Goal: Navigation & Orientation: Find specific page/section

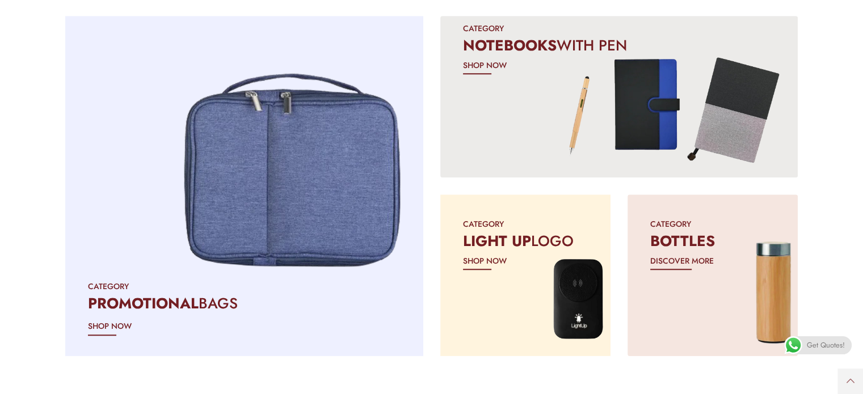
scroll to position [1022, 0]
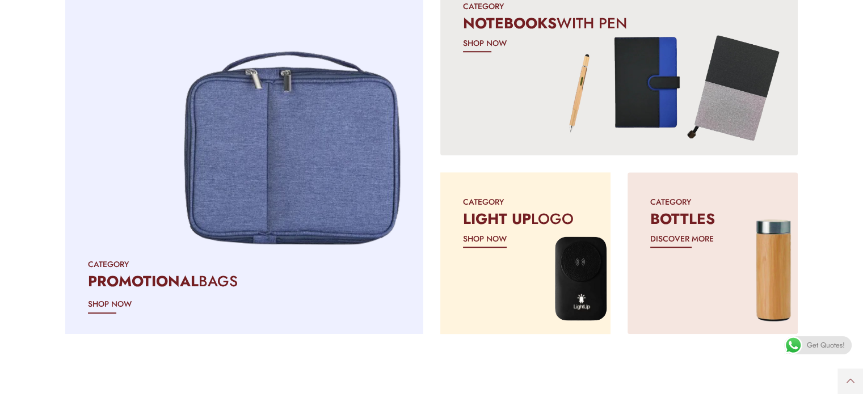
click at [472, 279] on div at bounding box center [525, 253] width 179 height 170
click at [840, 138] on section "CATEGORY PROMOTIONAL BAGS SHOP NOW" at bounding box center [431, 164] width 863 height 358
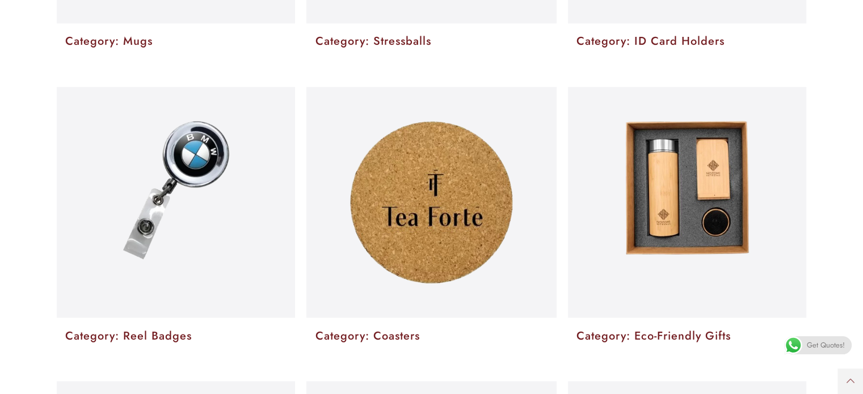
scroll to position [1986, 0]
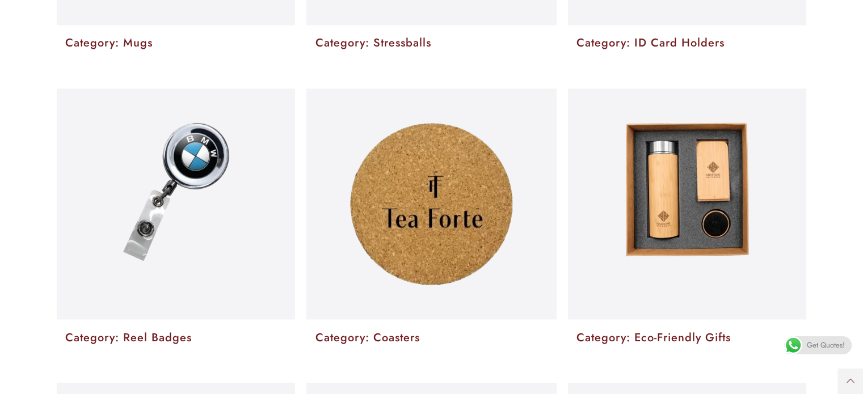
click at [654, 235] on img at bounding box center [687, 189] width 124 height 133
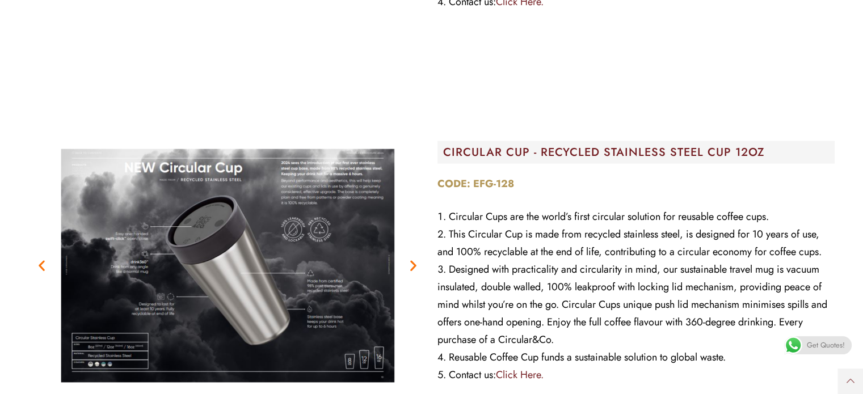
scroll to position [15125, 0]
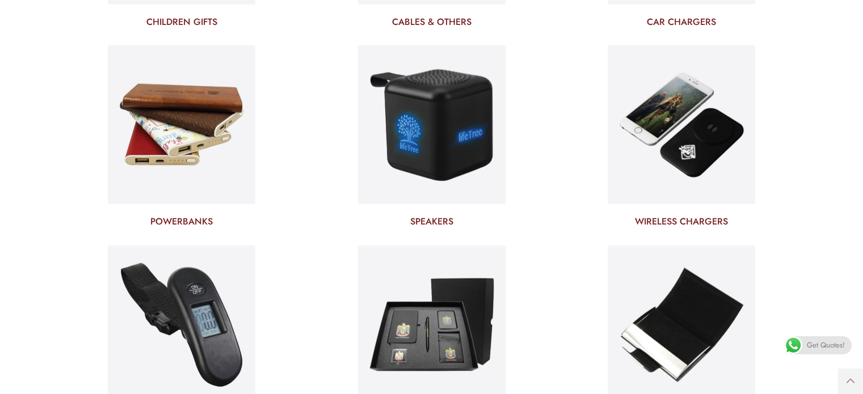
scroll to position [3121, 0]
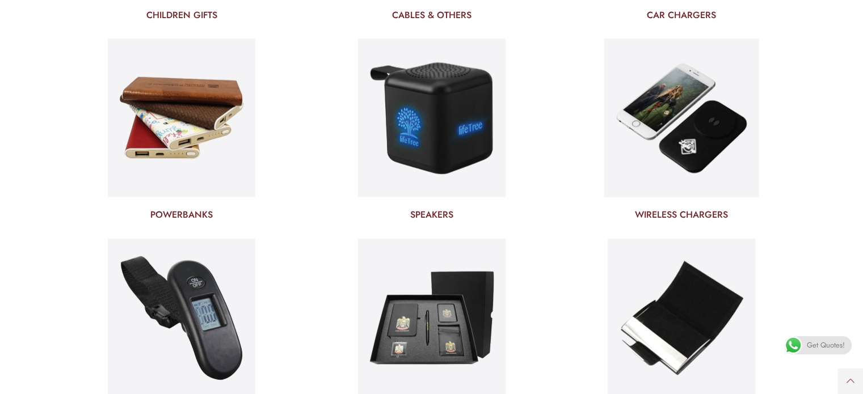
click at [663, 144] on img at bounding box center [681, 118] width 155 height 167
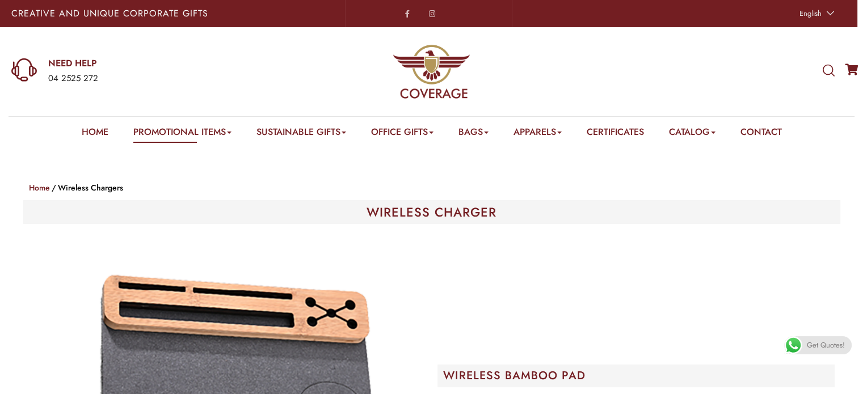
click at [647, 89] on div "WHAT ARE YOU LOOKING FOR? Select a category Apparels Caps Scarfs T-Shirts Towel…" at bounding box center [719, 71] width 288 height 89
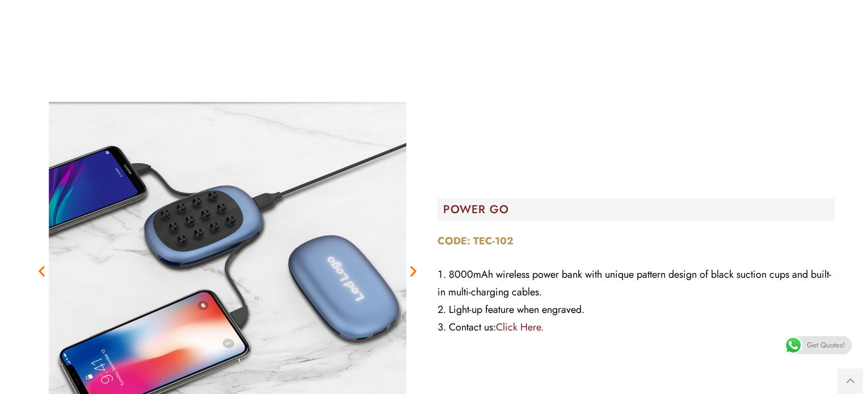
scroll to position [568, 0]
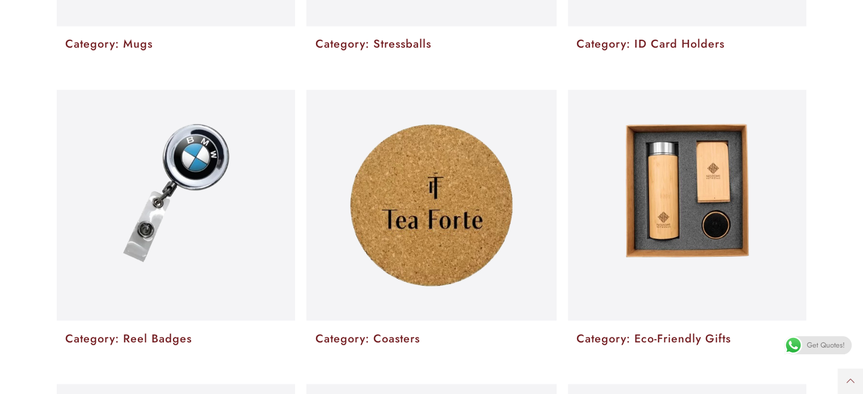
scroll to position [2006, 0]
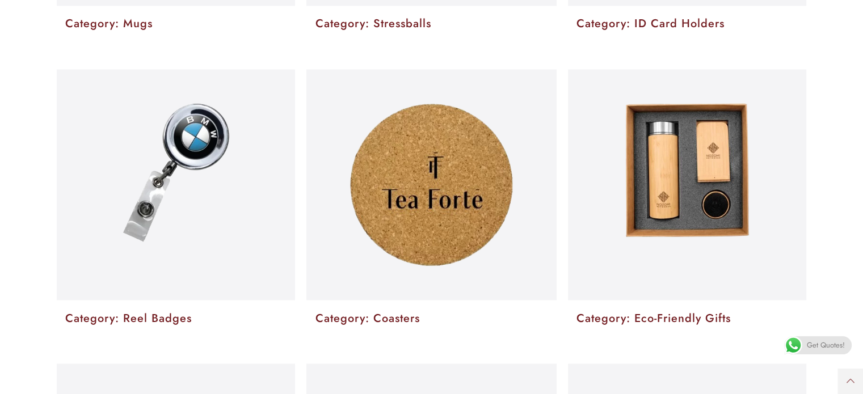
click at [148, 316] on link "Category: Reel Badges" at bounding box center [128, 318] width 127 height 16
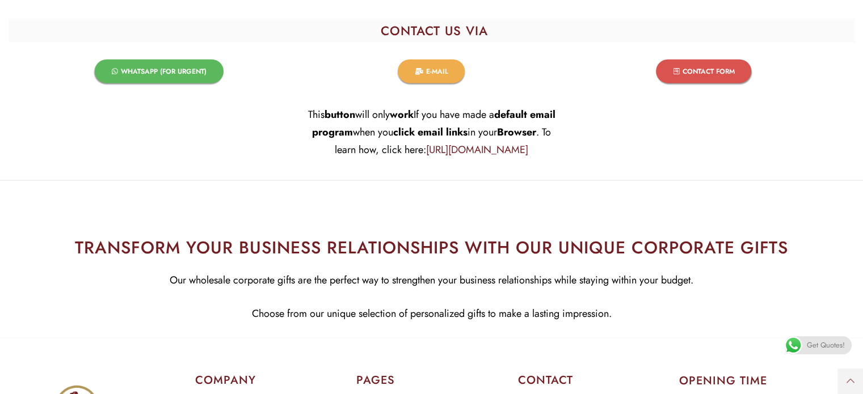
scroll to position [2815, 0]
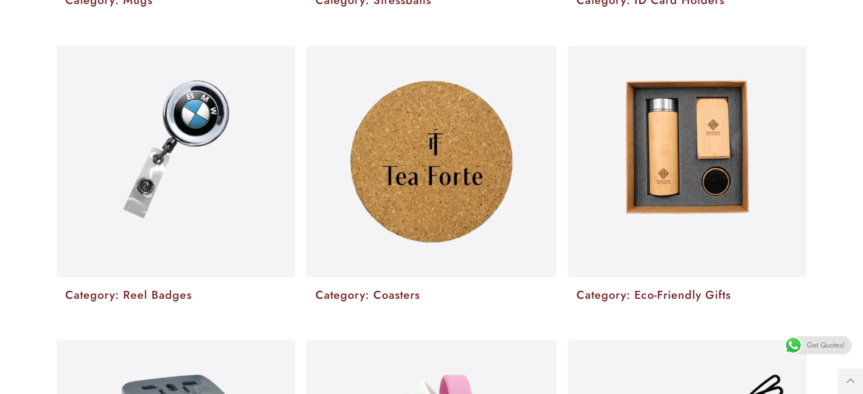
click at [393, 201] on img at bounding box center [431, 161] width 163 height 162
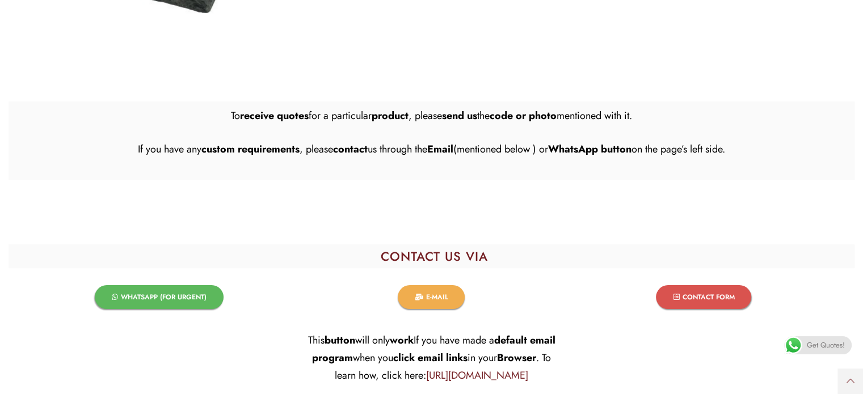
scroll to position [4179, 0]
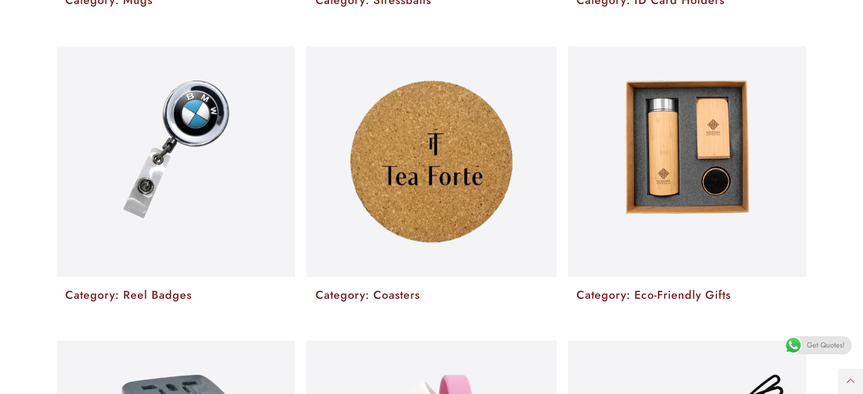
click at [633, 173] on img at bounding box center [687, 146] width 124 height 133
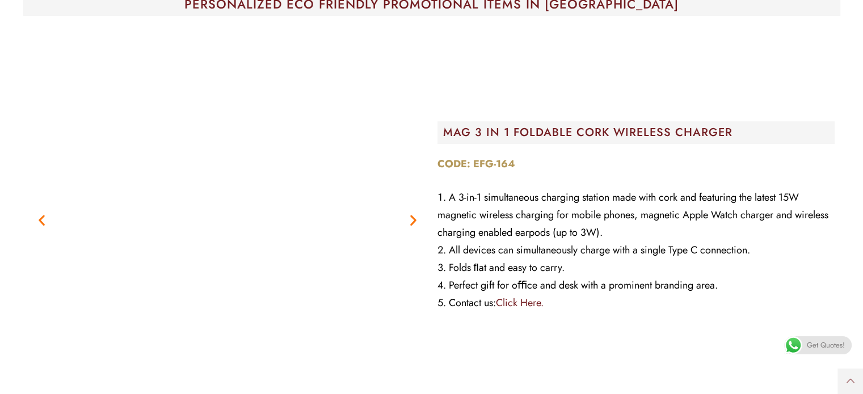
scroll to position [335, 0]
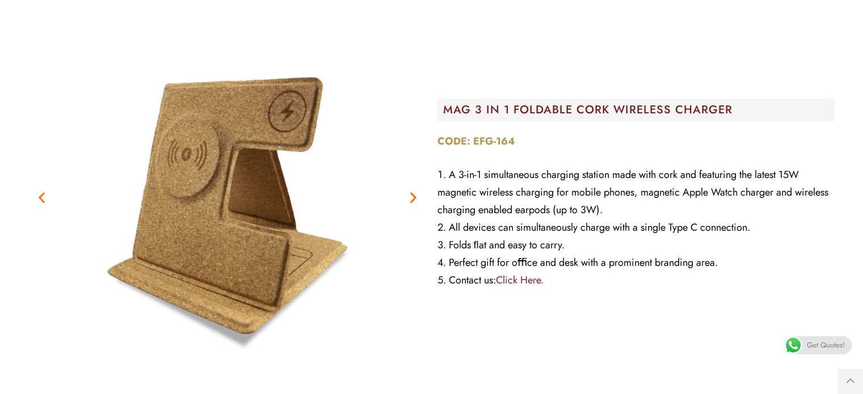
click at [412, 196] on icon "Next slide" at bounding box center [413, 197] width 14 height 14
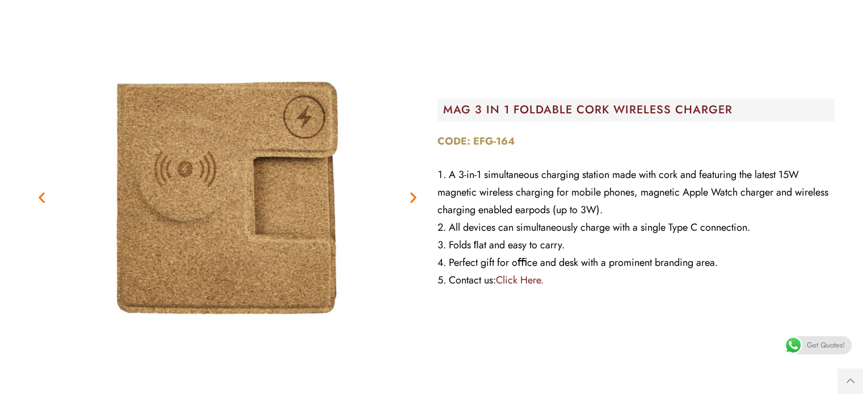
click at [412, 196] on icon "Next slide" at bounding box center [413, 197] width 14 height 14
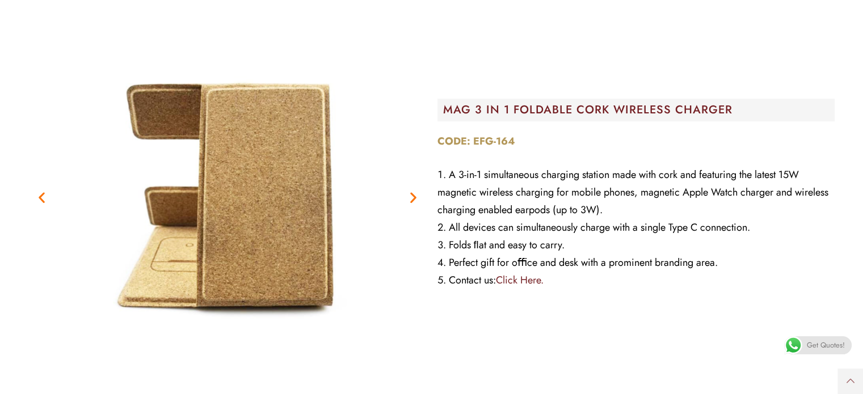
click at [412, 196] on icon "Next slide" at bounding box center [413, 197] width 14 height 14
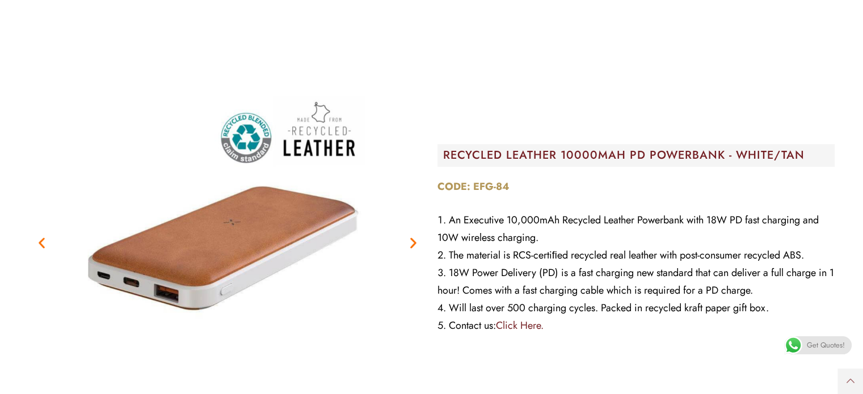
scroll to position [1175, 0]
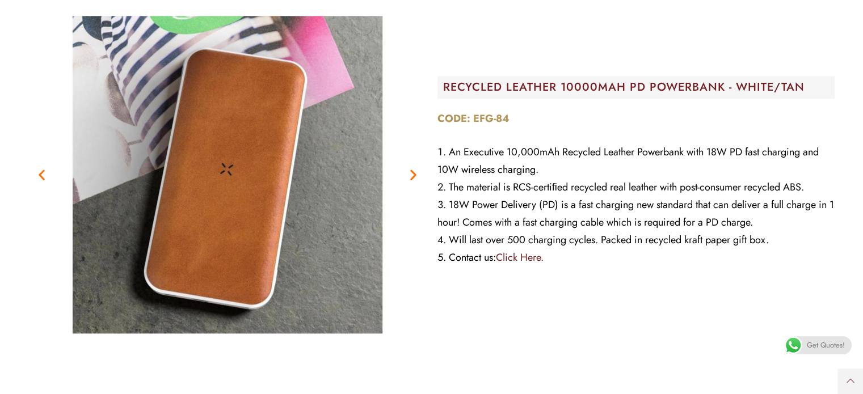
click at [411, 174] on icon "Next slide" at bounding box center [413, 174] width 14 height 14
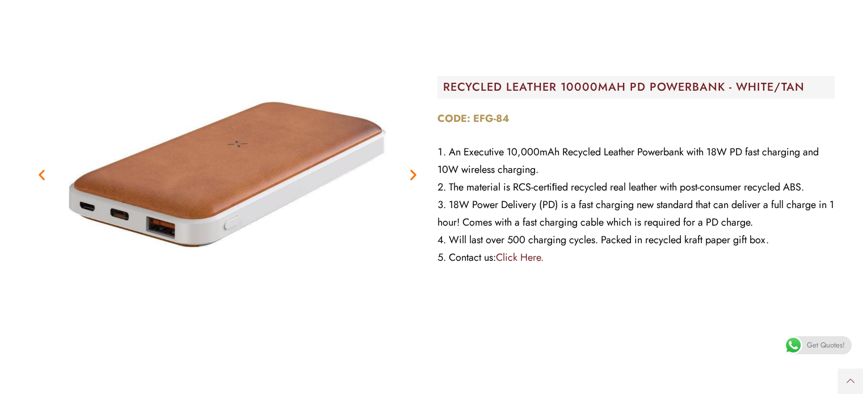
click at [411, 174] on icon "Next slide" at bounding box center [413, 174] width 14 height 14
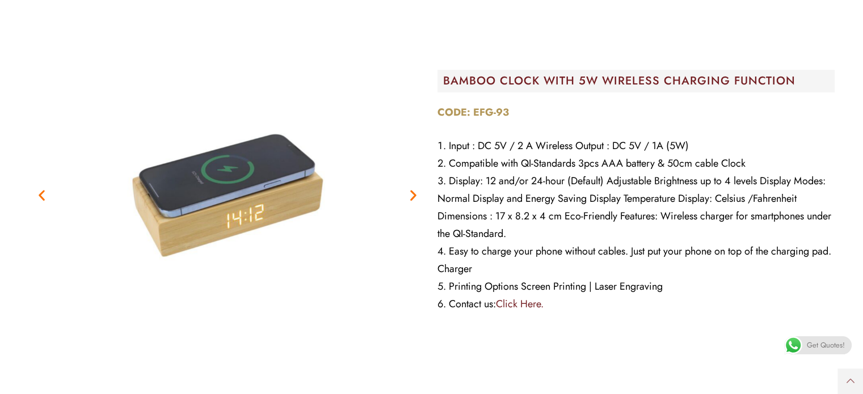
scroll to position [4830, 0]
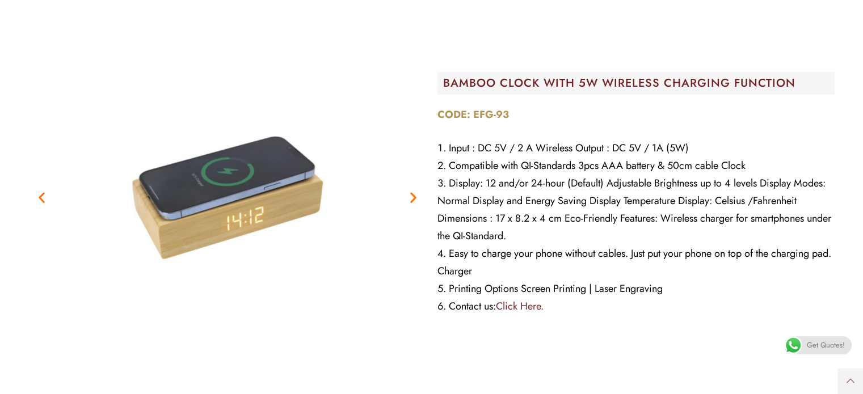
click at [409, 197] on icon "Next slide" at bounding box center [413, 197] width 14 height 14
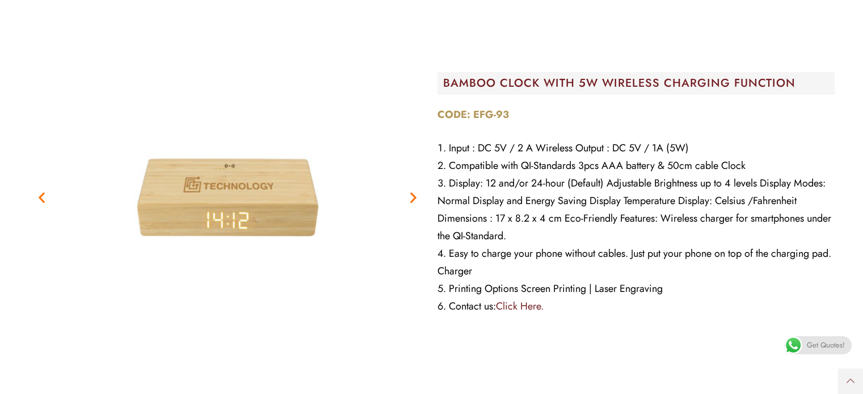
click at [409, 197] on icon "Next slide" at bounding box center [413, 197] width 14 height 14
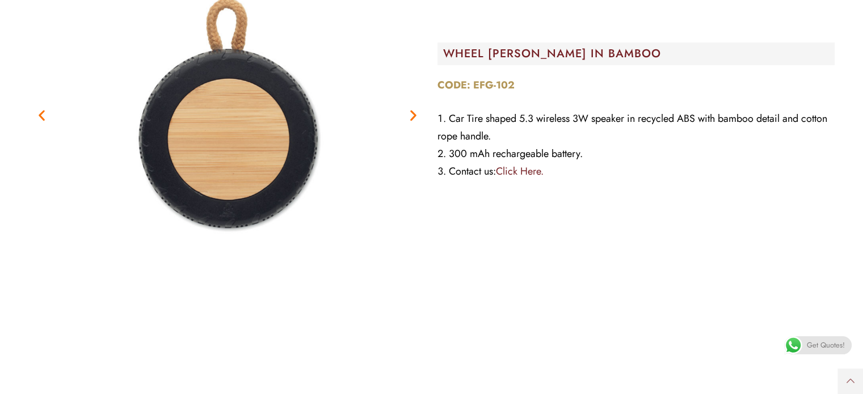
scroll to position [8553, 0]
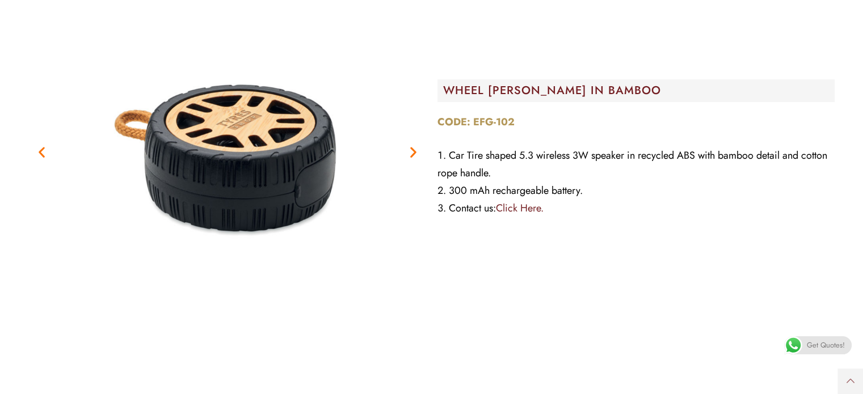
click at [411, 150] on icon "Next slide" at bounding box center [413, 152] width 14 height 14
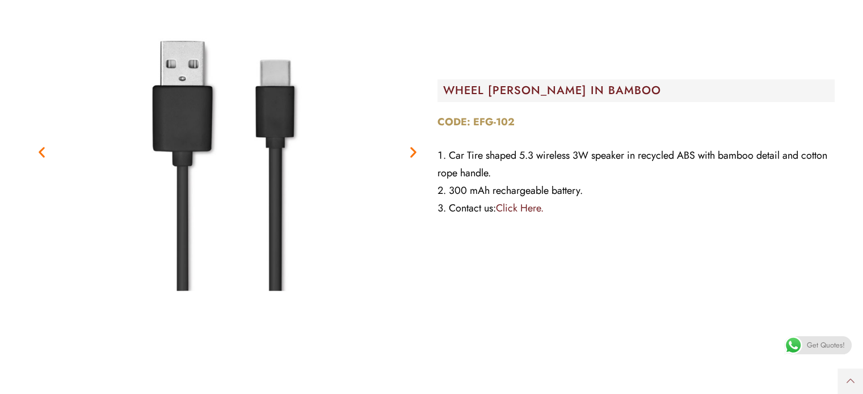
click at [411, 150] on icon "Next slide" at bounding box center [413, 152] width 14 height 14
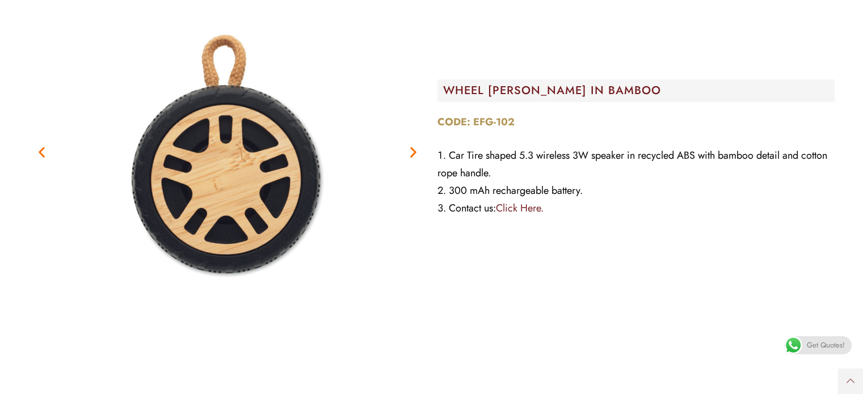
click at [411, 150] on icon "Next slide" at bounding box center [413, 152] width 14 height 14
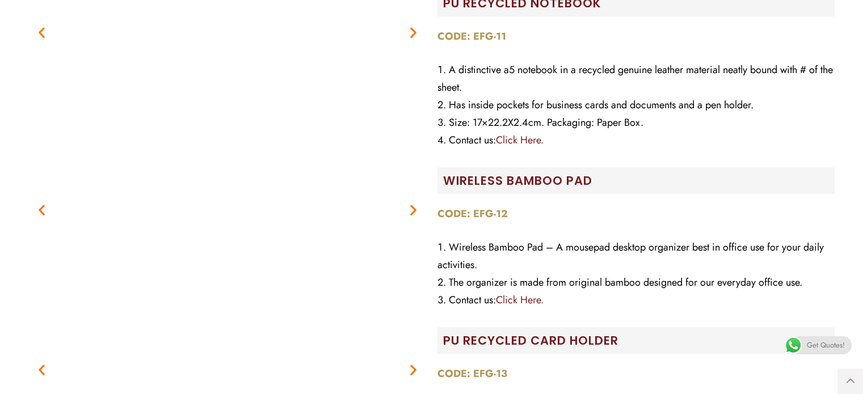
scroll to position [40789, 0]
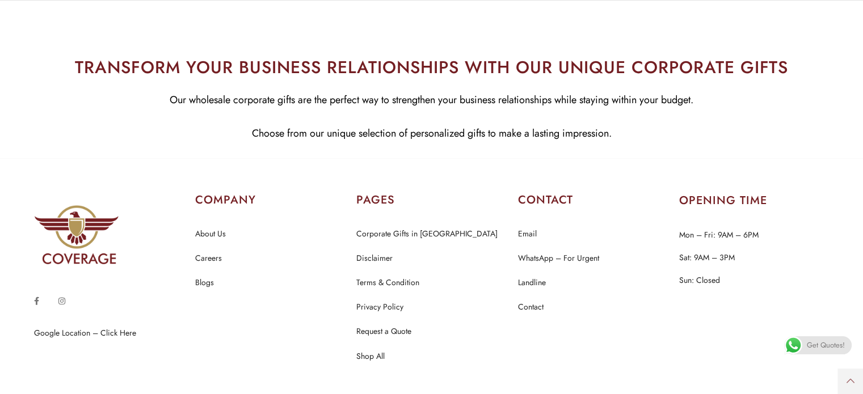
scroll to position [61350, 0]
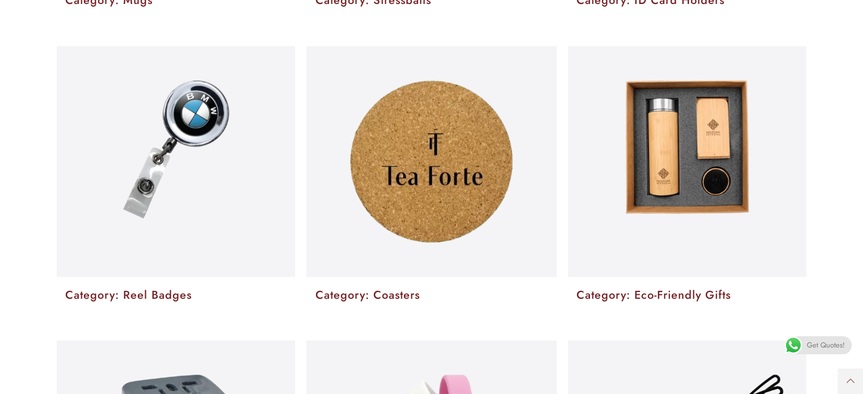
click at [844, 94] on section at bounding box center [431, 156] width 863 height 242
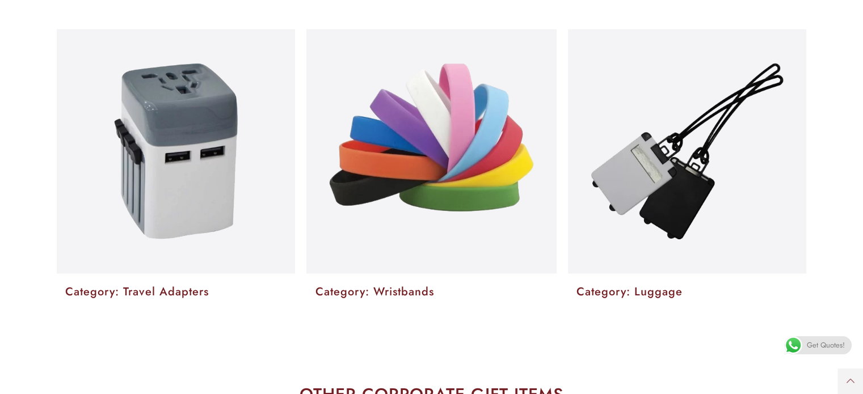
scroll to position [2301, 0]
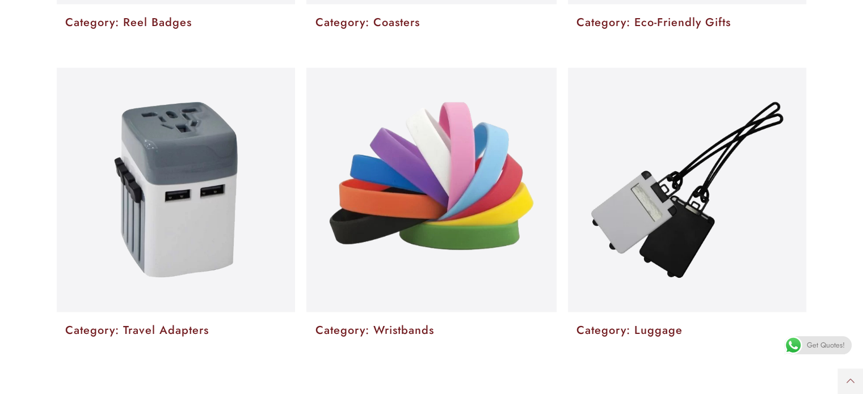
click at [216, 222] on img at bounding box center [176, 190] width 124 height 176
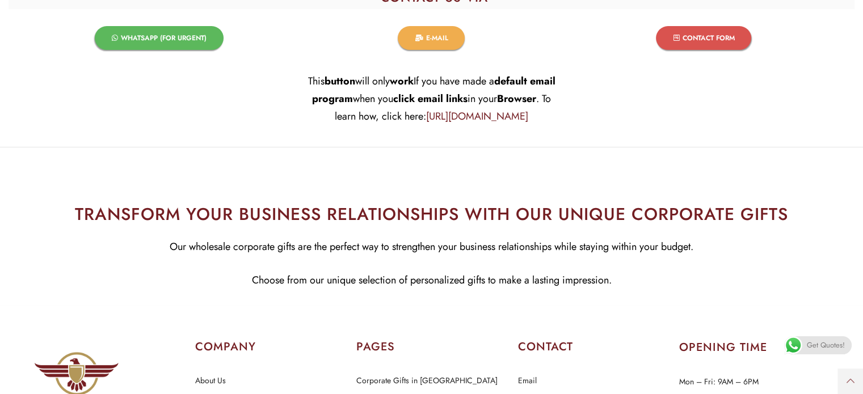
scroll to position [4449, 0]
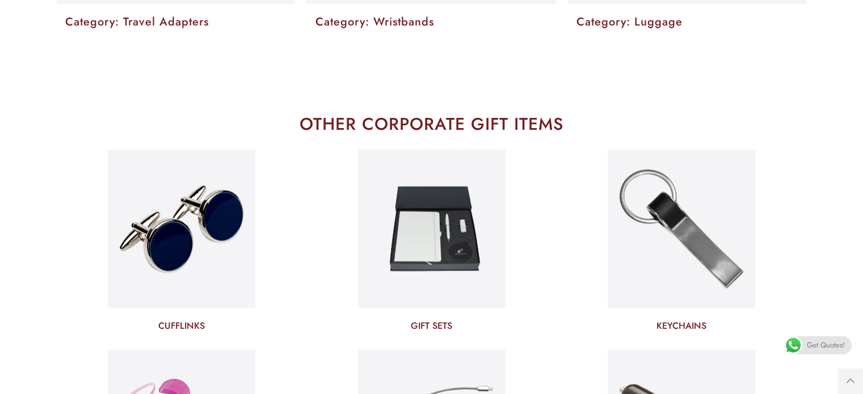
scroll to position [2648, 0]
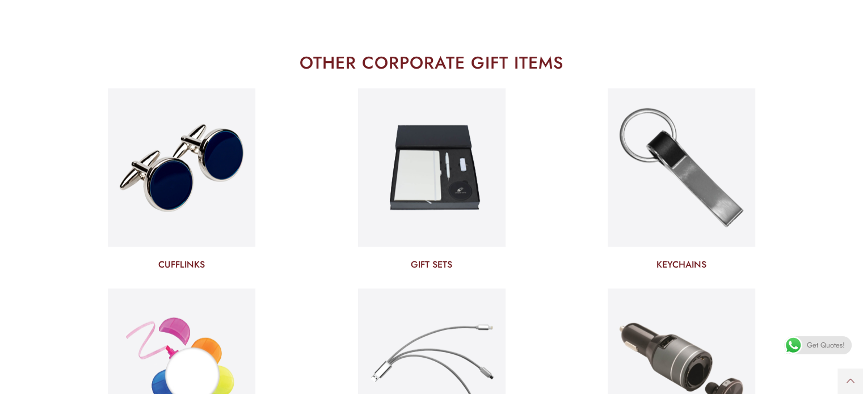
click at [413, 206] on div "Home Promotional Items Badge & Lapel Pin Drinkware Bottles Mugs Cufflinks Gift …" at bounding box center [431, 184] width 863 height 5665
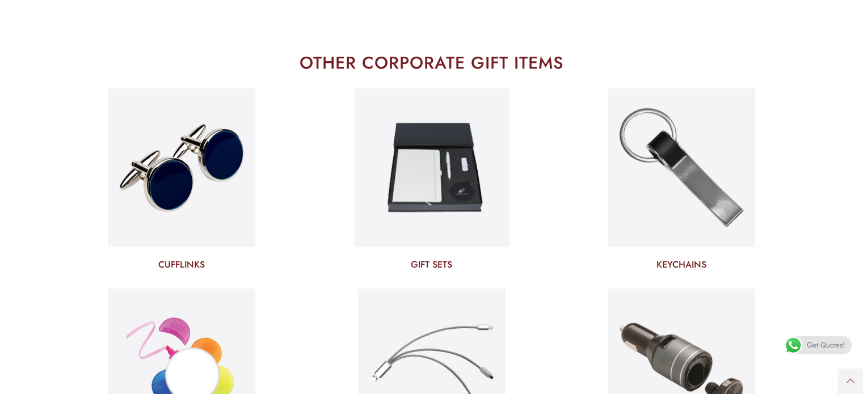
click at [420, 262] on h3 "GIFT SETS" at bounding box center [431, 265] width 233 height 12
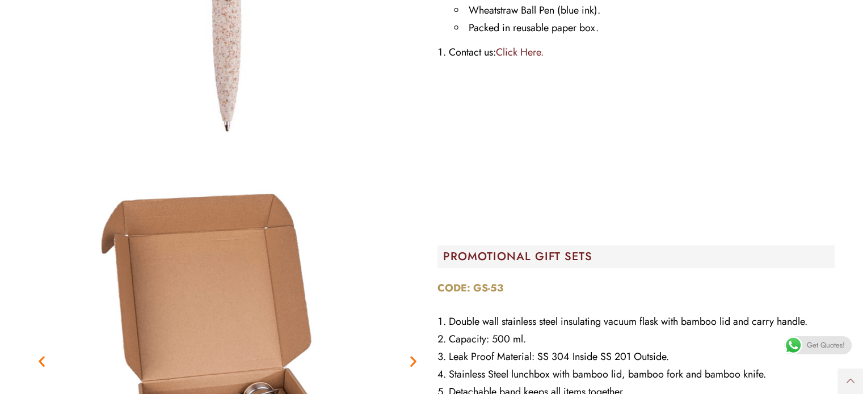
scroll to position [24272, 0]
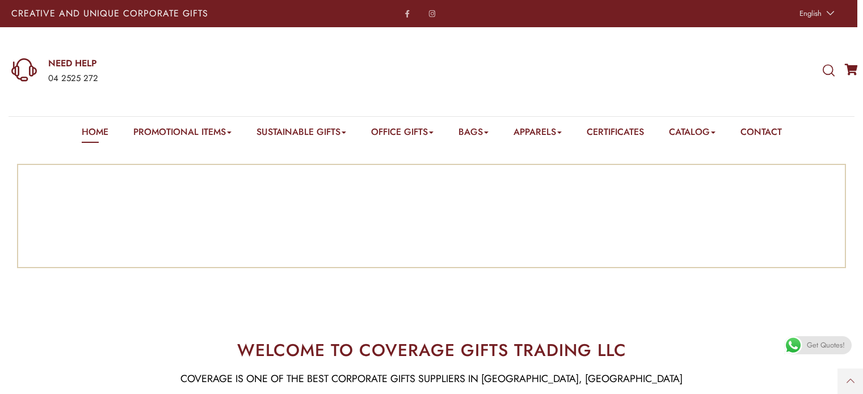
scroll to position [2870, 0]
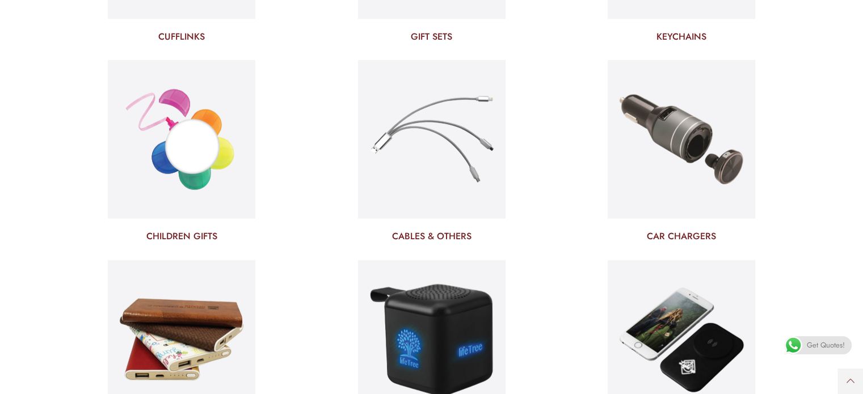
click at [684, 149] on img at bounding box center [682, 139] width 148 height 159
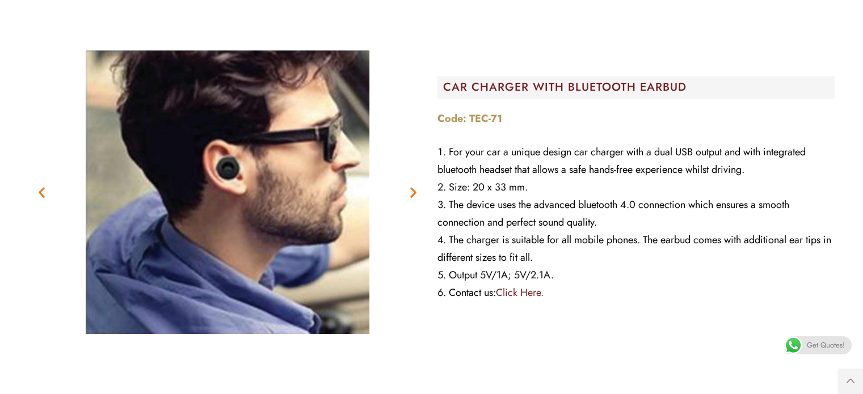
scroll to position [1703, 0]
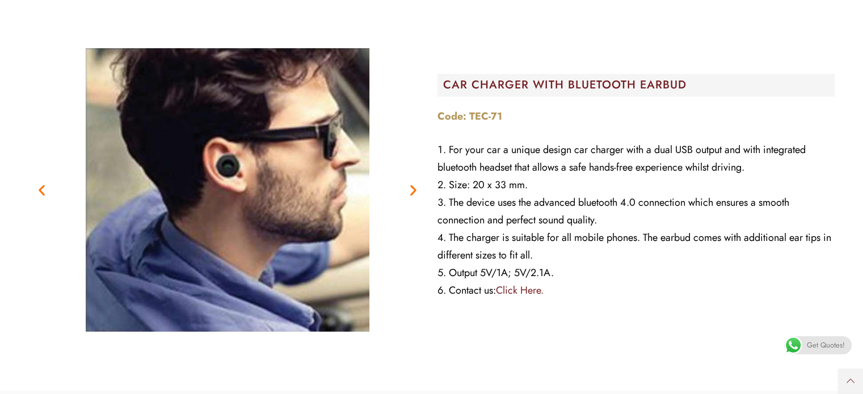
click at [411, 191] on icon "Next slide" at bounding box center [413, 190] width 14 height 14
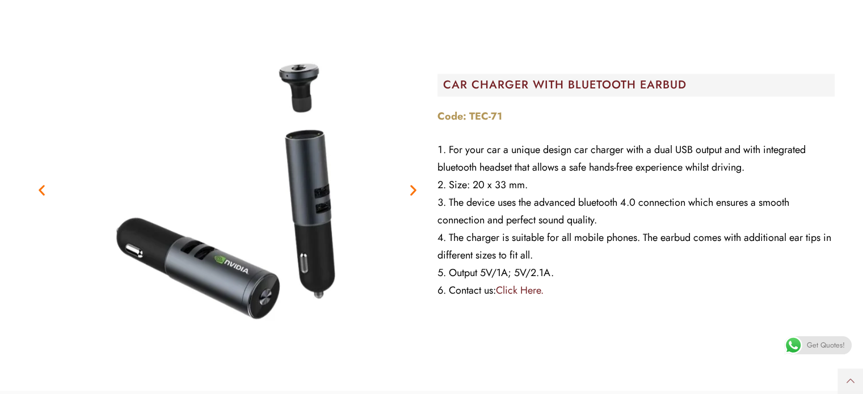
click at [411, 191] on icon "Next slide" at bounding box center [413, 190] width 14 height 14
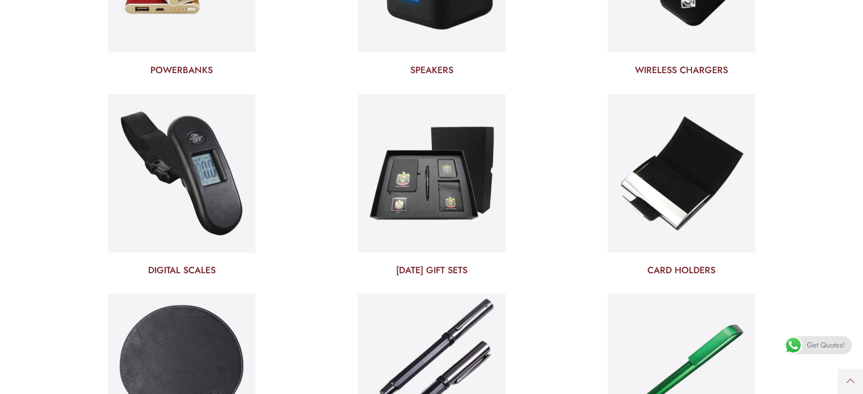
scroll to position [3215, 0]
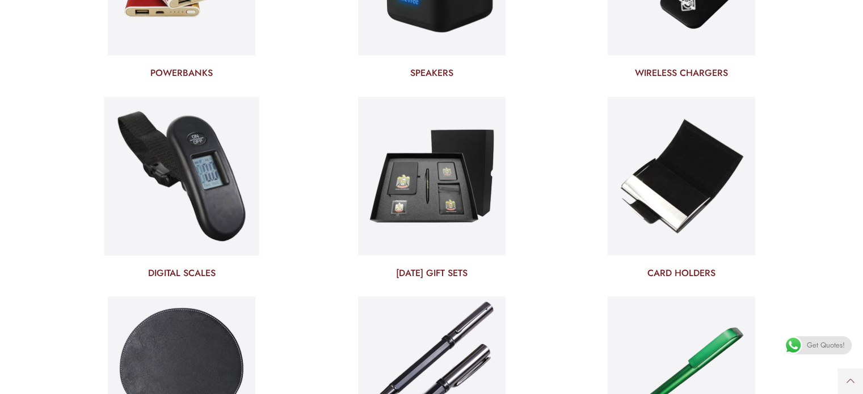
click at [171, 192] on img at bounding box center [181, 176] width 155 height 167
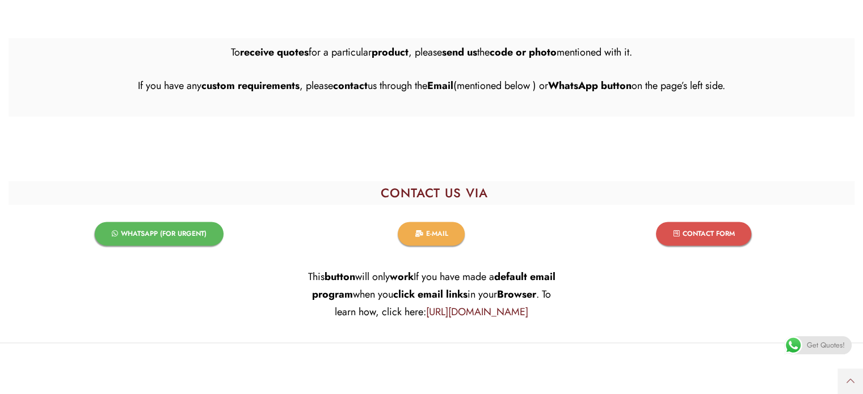
scroll to position [1635, 0]
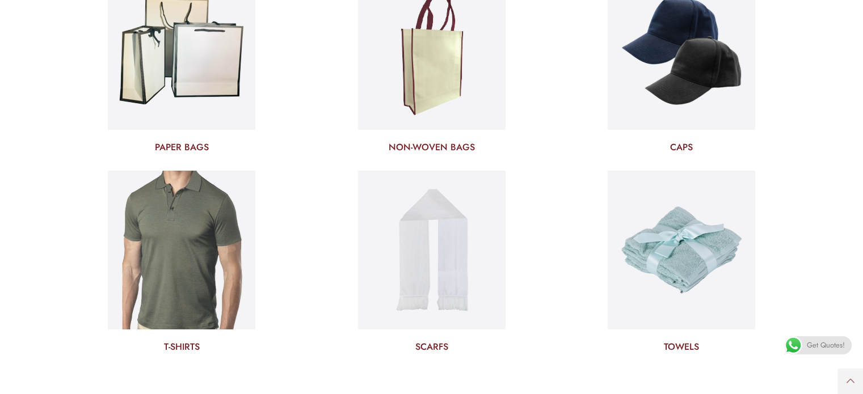
scroll to position [4006, 0]
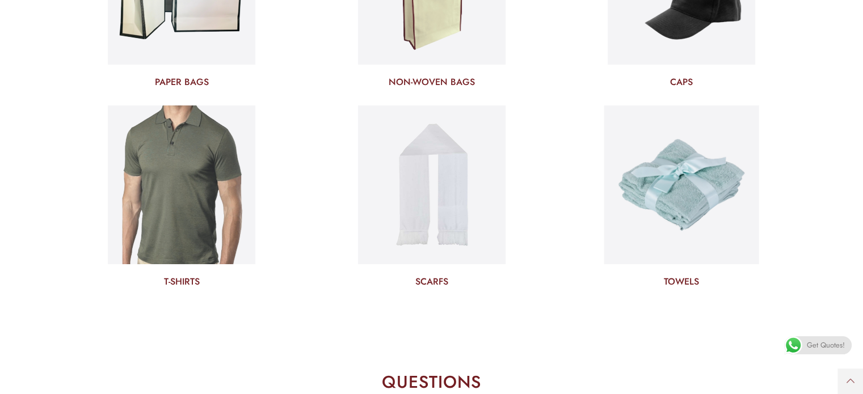
click at [646, 221] on img at bounding box center [681, 185] width 155 height 167
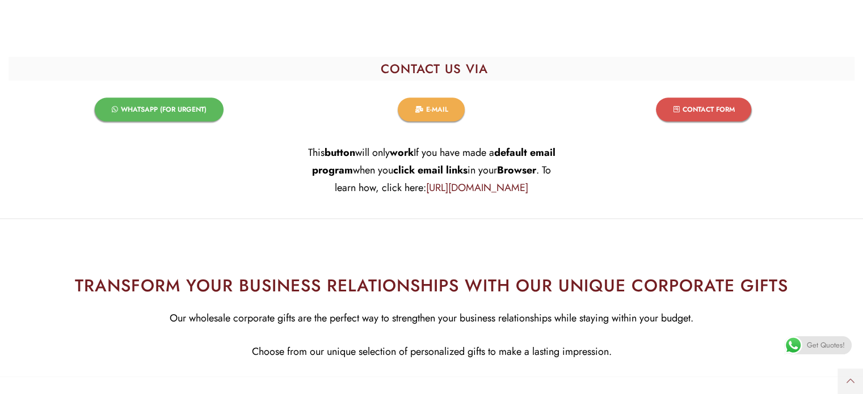
scroll to position [1271, 0]
